Goal: Find contact information: Obtain details needed to contact an individual or organization

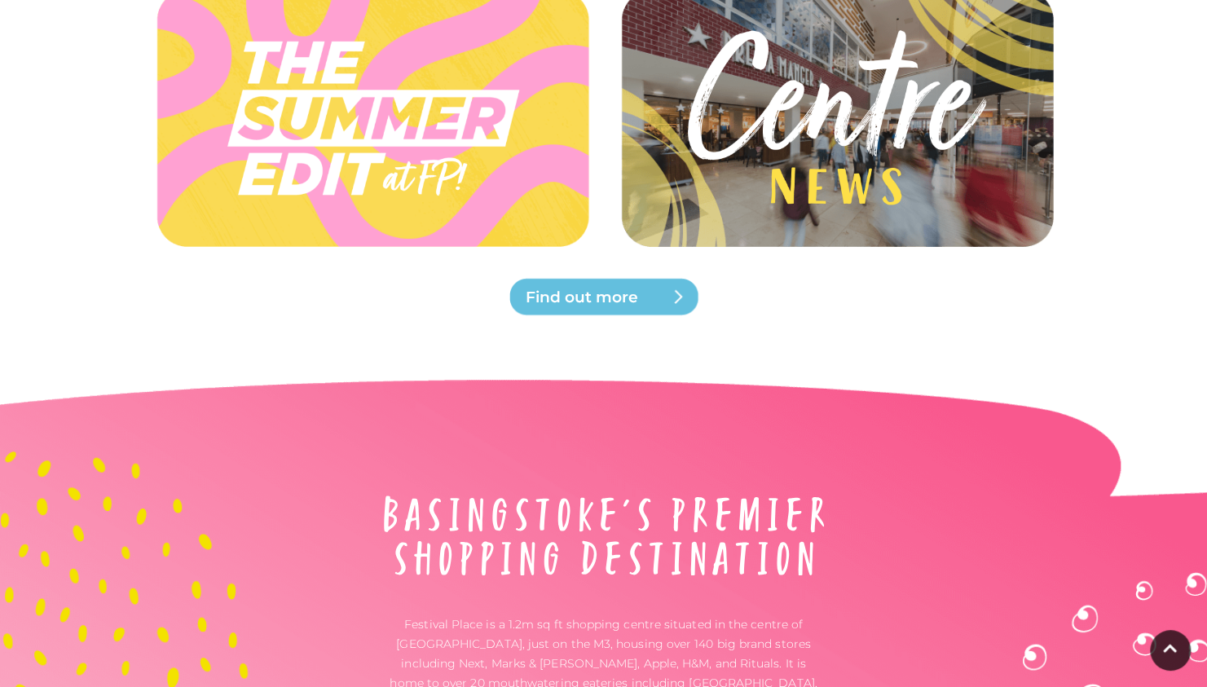
scroll to position [4878, 0]
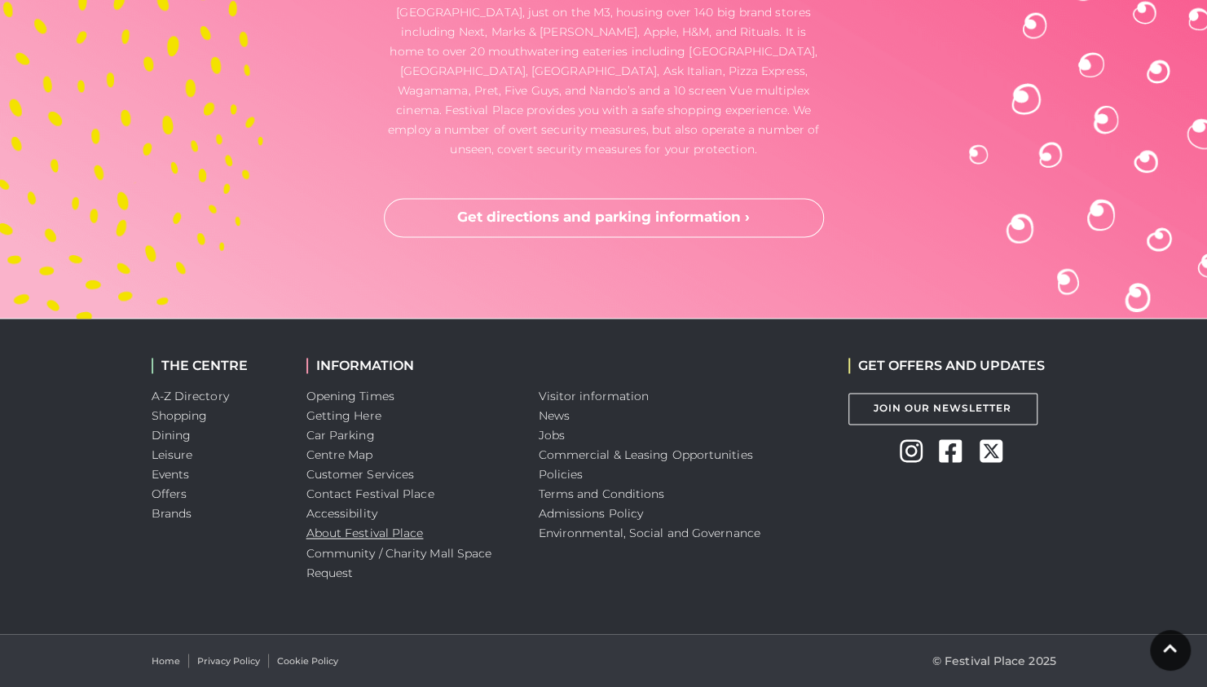
click at [348, 526] on link "About Festival Place" at bounding box center [364, 532] width 117 height 15
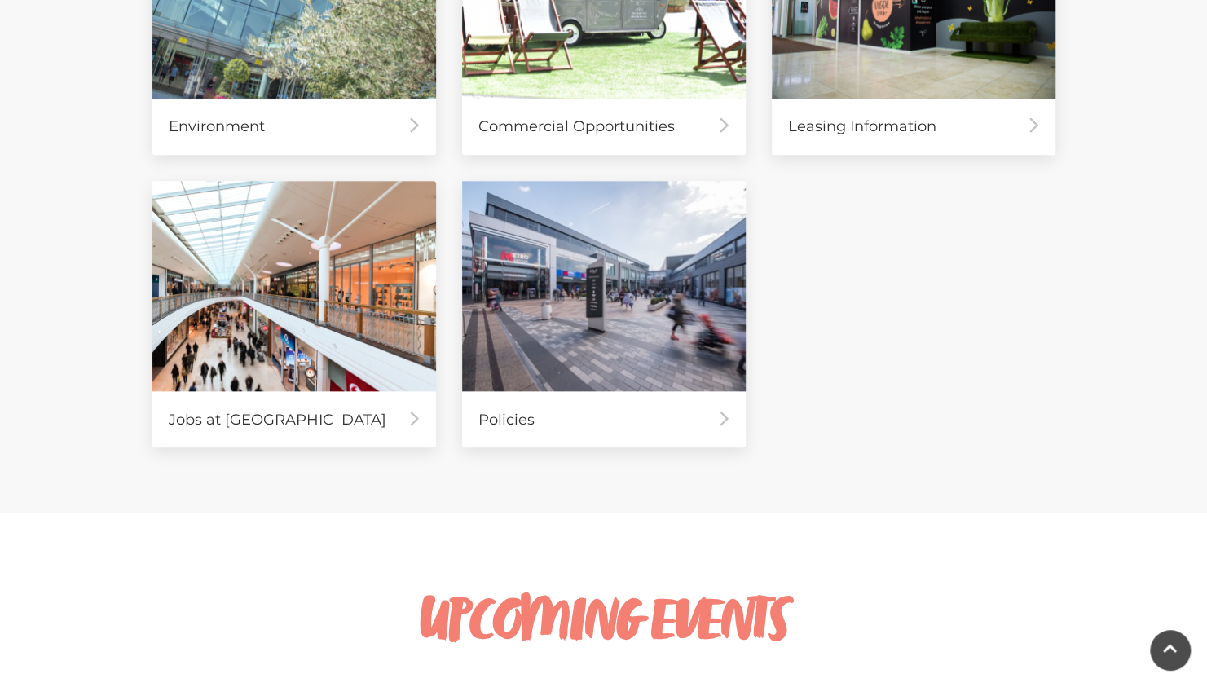
scroll to position [880, 0]
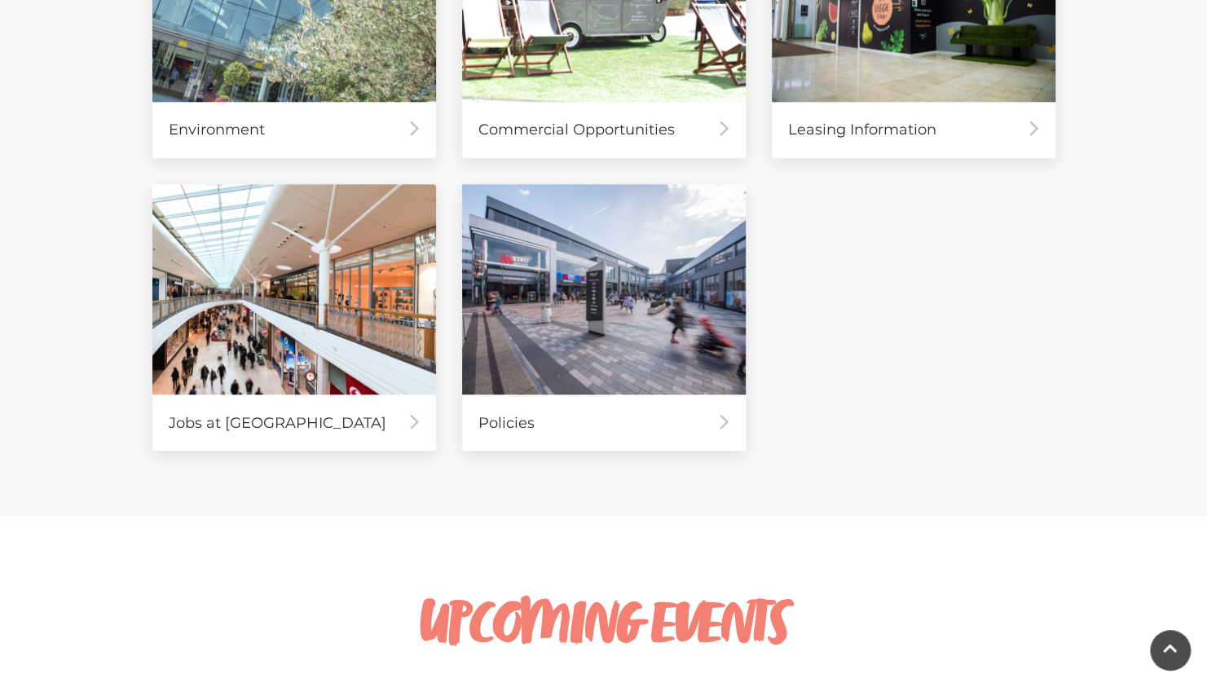
click at [855, 193] on div "Environment Commercial Opportunities Leasing Information Jobs at [GEOGRAPHIC_DA…" at bounding box center [603, 171] width 929 height 586
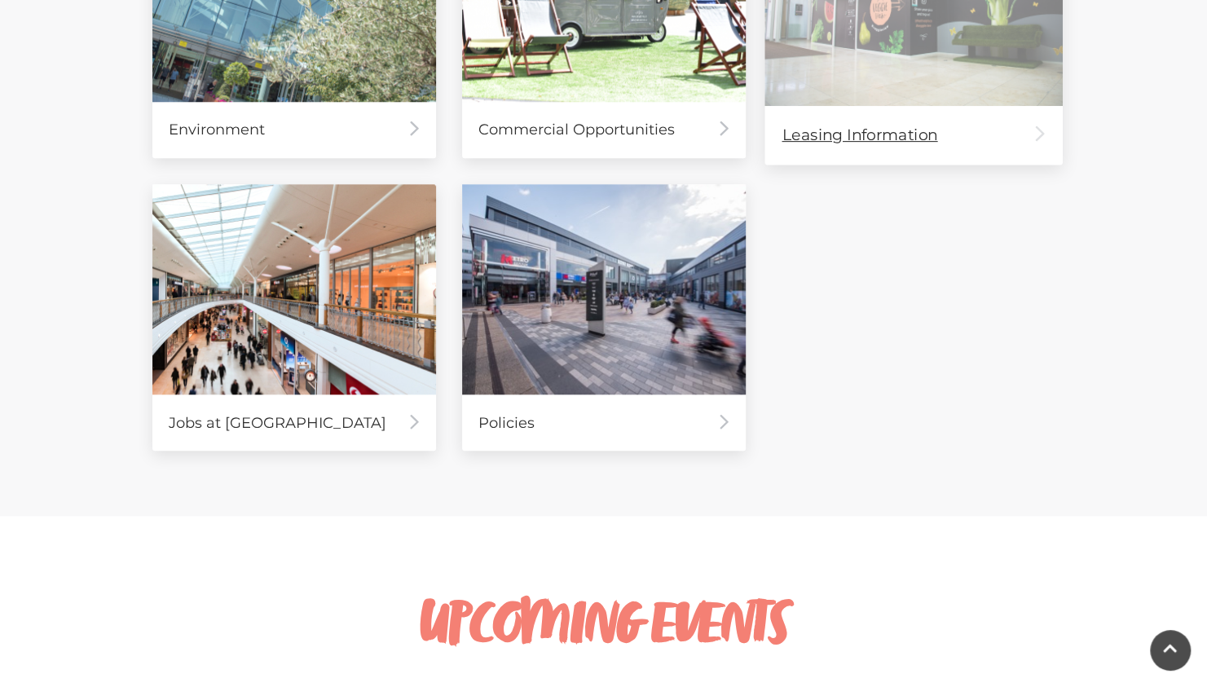
click at [868, 124] on div "Leasing Information" at bounding box center [912, 134] width 297 height 59
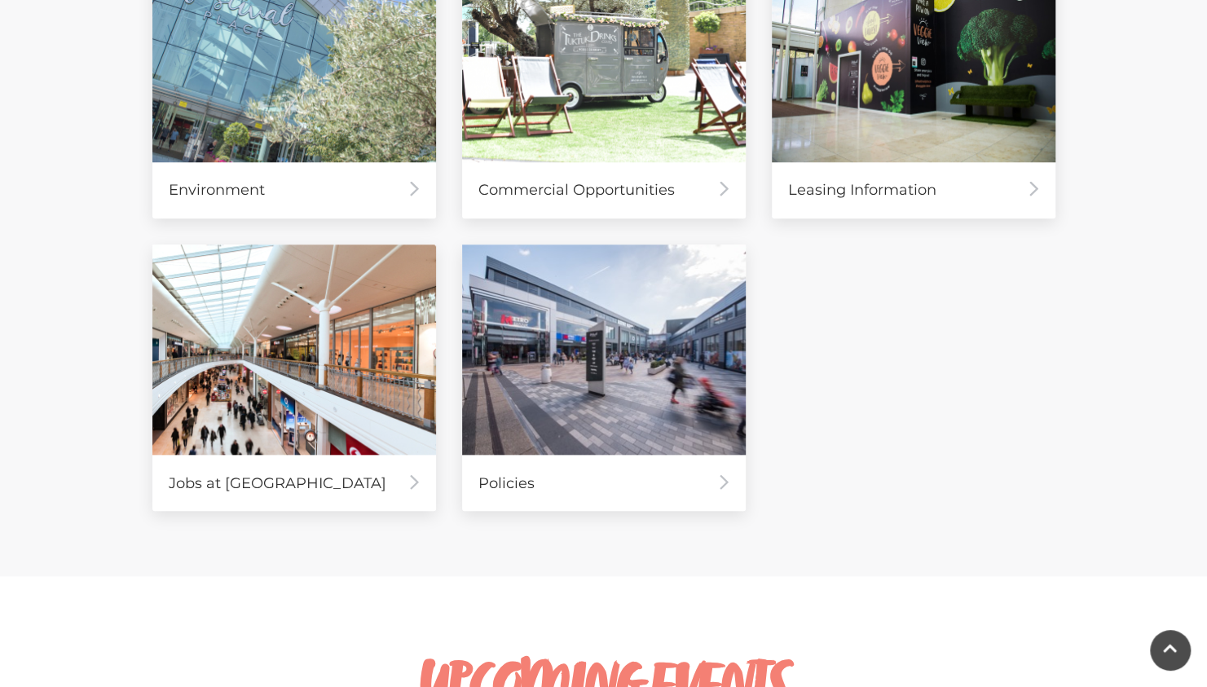
scroll to position [818, 0]
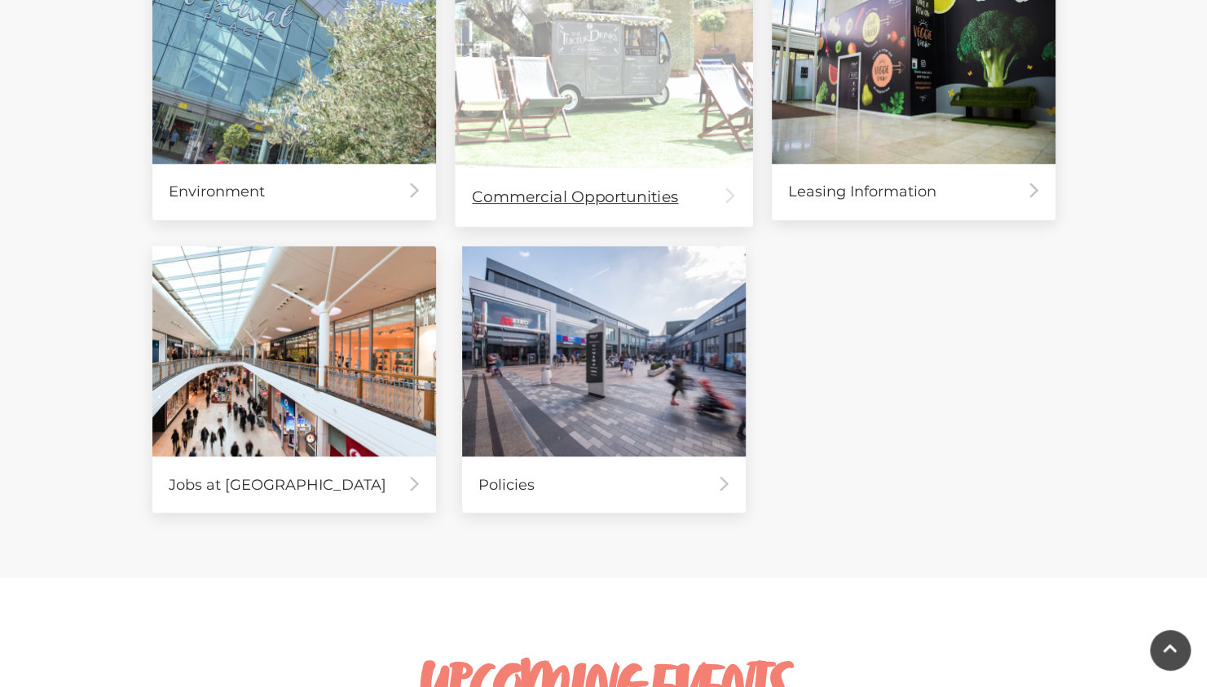
click at [605, 170] on div "Commercial Opportunities" at bounding box center [603, 196] width 297 height 59
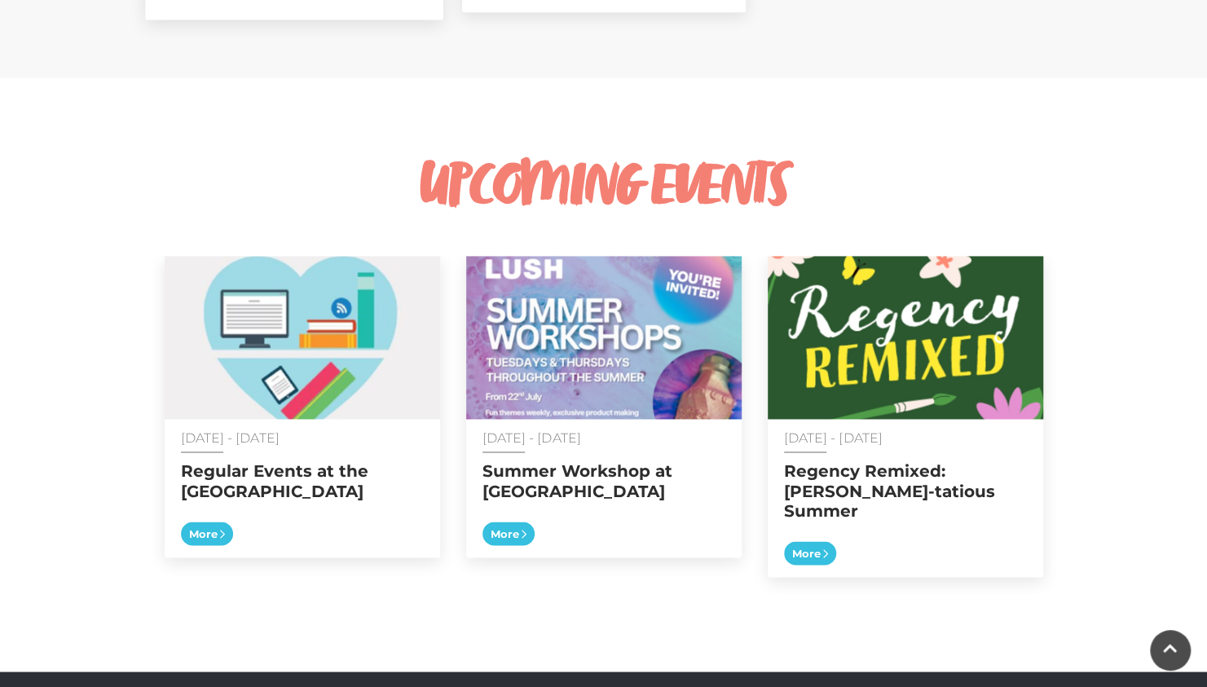
scroll to position [1651, 0]
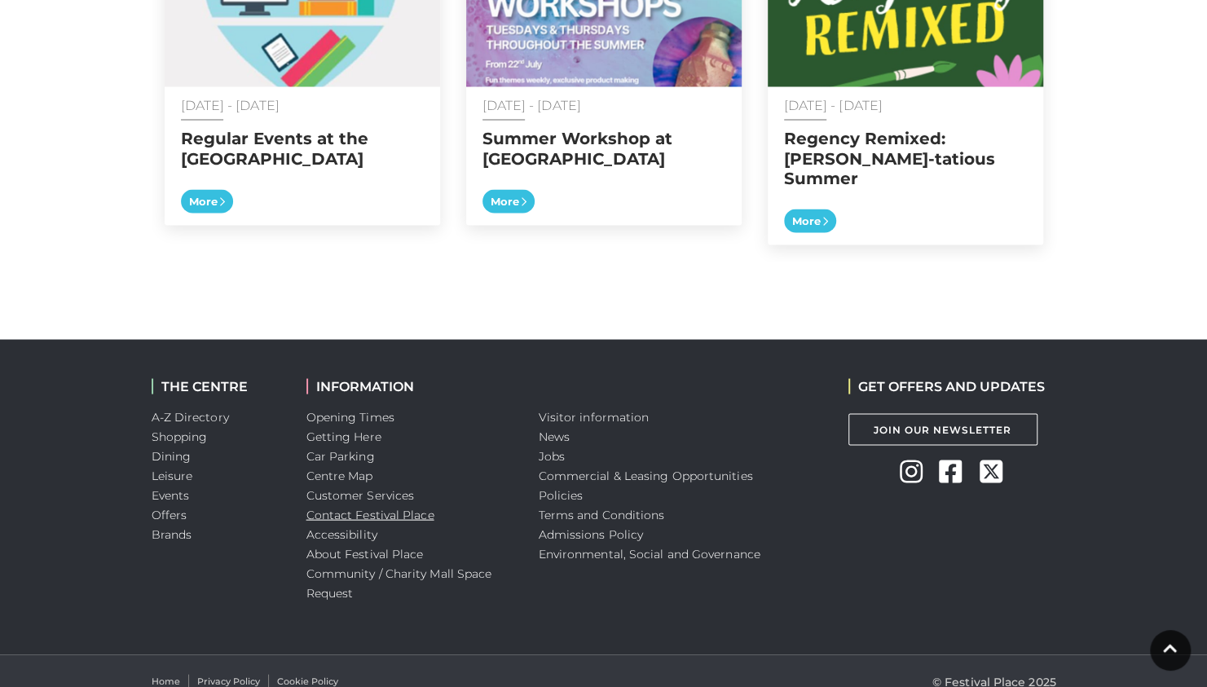
click at [417, 507] on link "Contact Festival Place" at bounding box center [370, 514] width 128 height 15
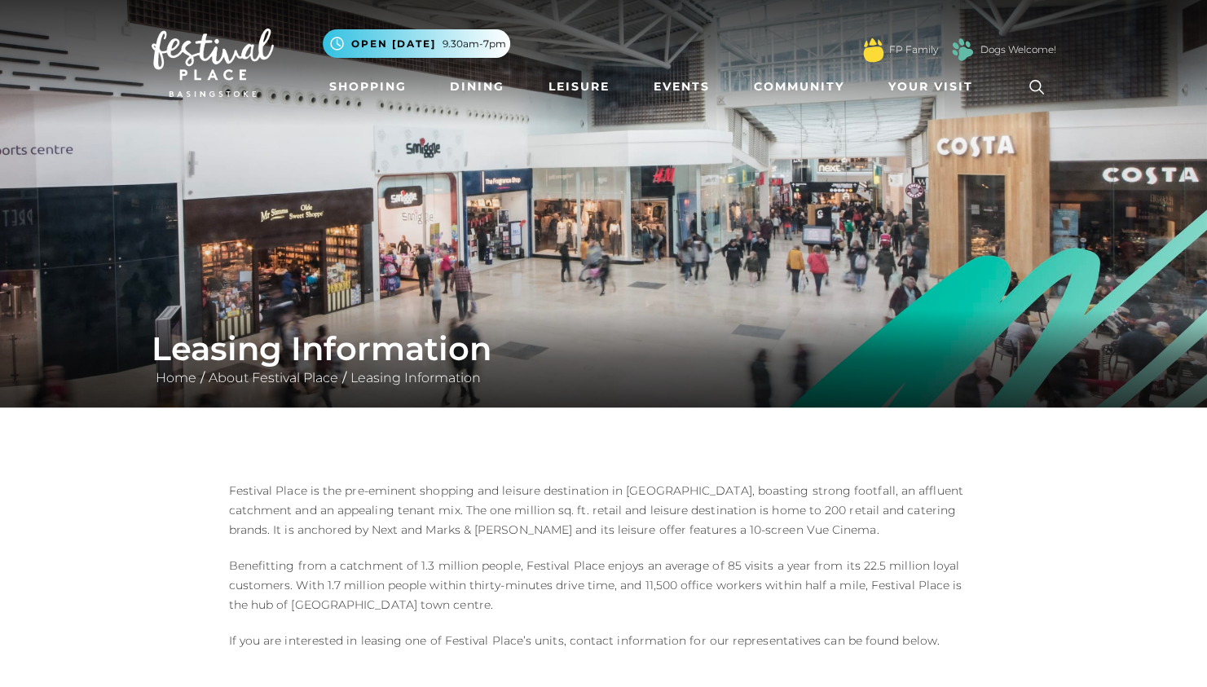
drag, startPoint x: 0, startPoint y: 0, endPoint x: 527, endPoint y: 173, distance: 554.7
click at [527, 173] on img at bounding box center [603, 203] width 1207 height 407
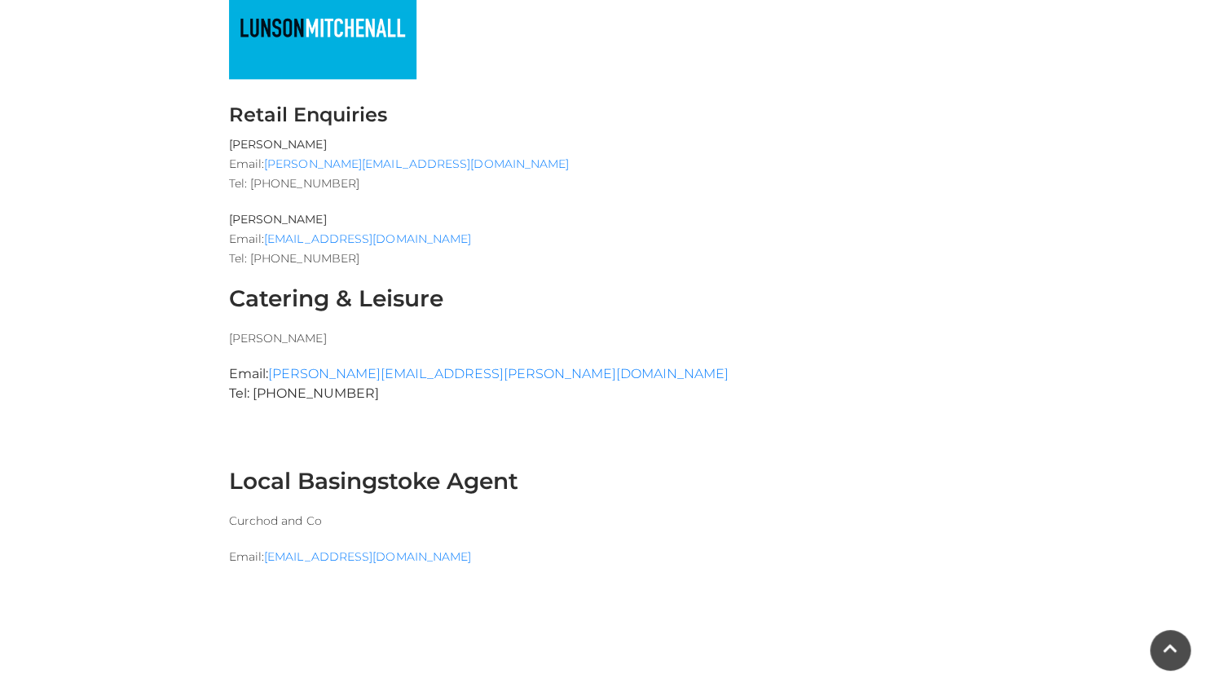
scroll to position [1557, 0]
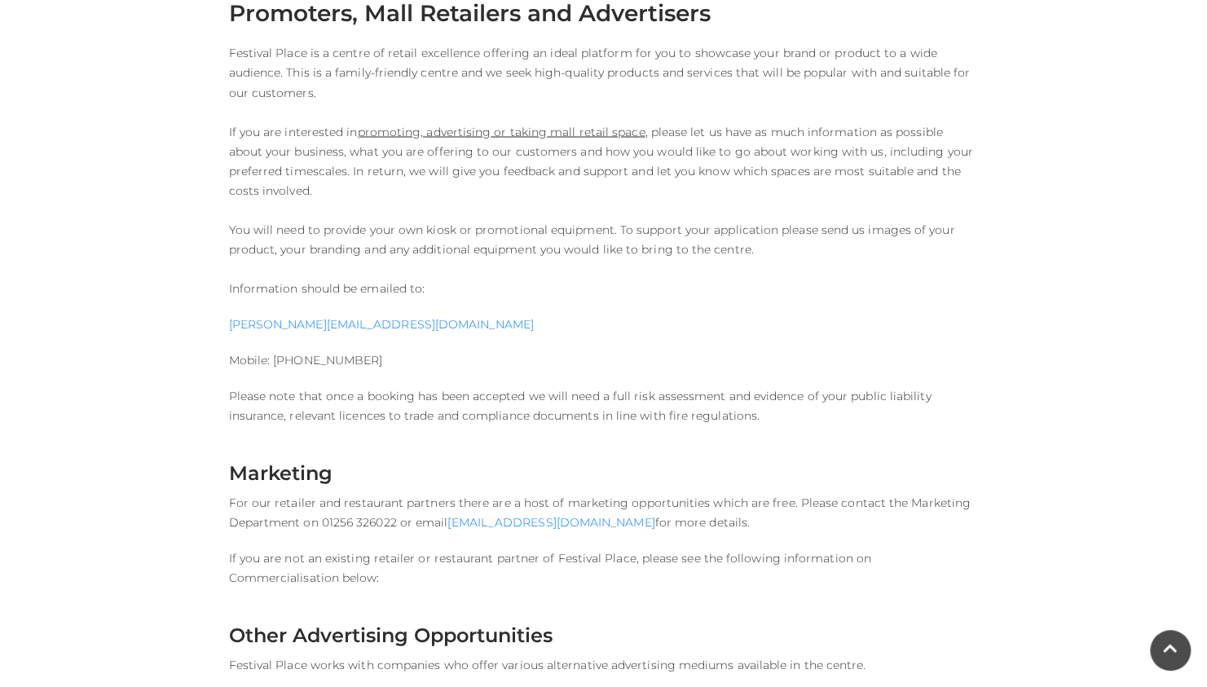
scroll to position [1715, 0]
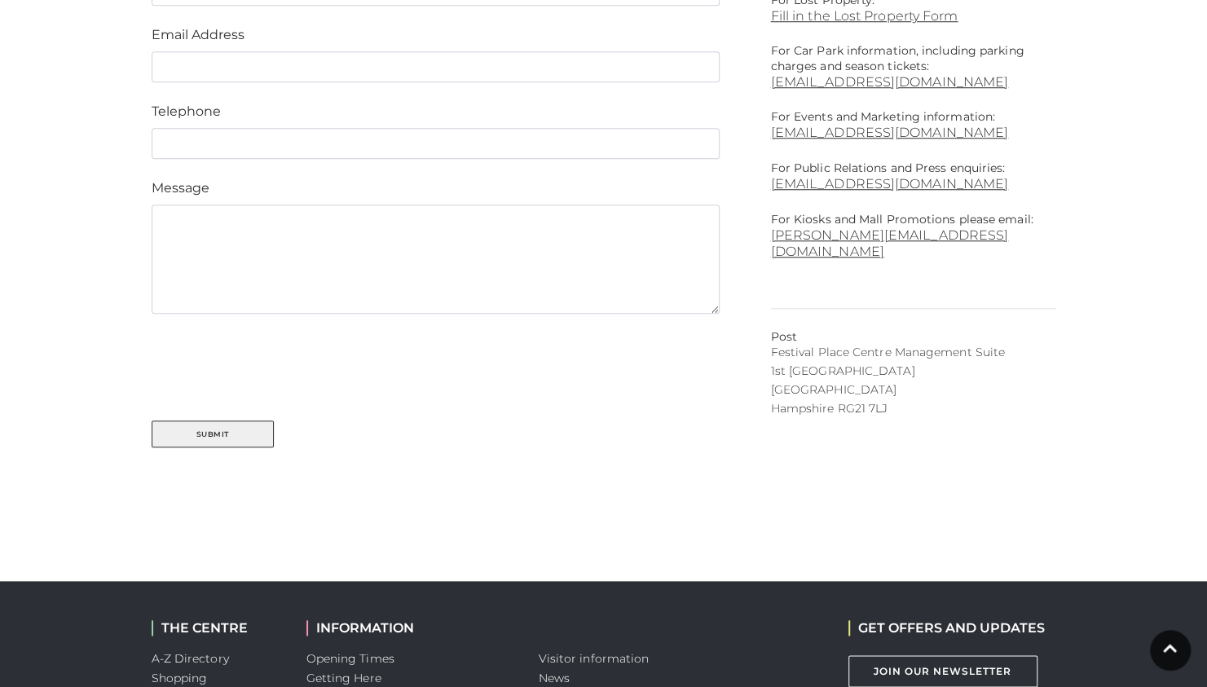
scroll to position [767, 0]
